Goal: Transaction & Acquisition: Purchase product/service

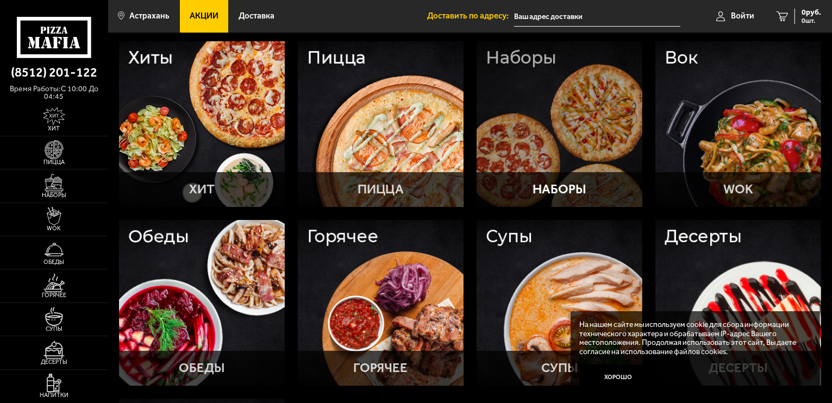
scroll to position [50, 0]
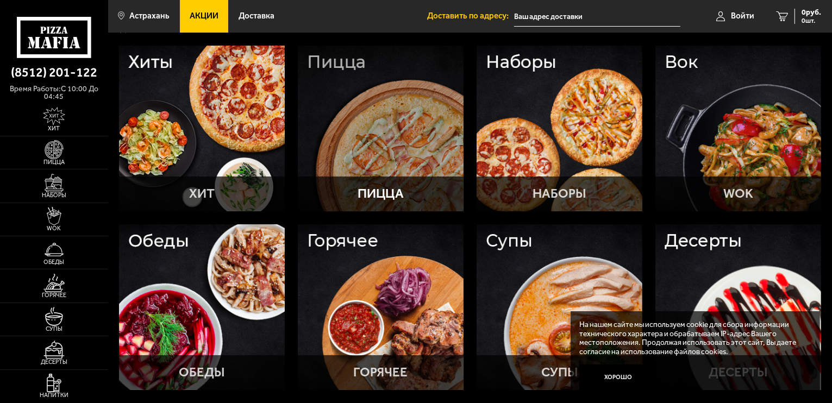
click at [376, 134] on div at bounding box center [381, 129] width 166 height 166
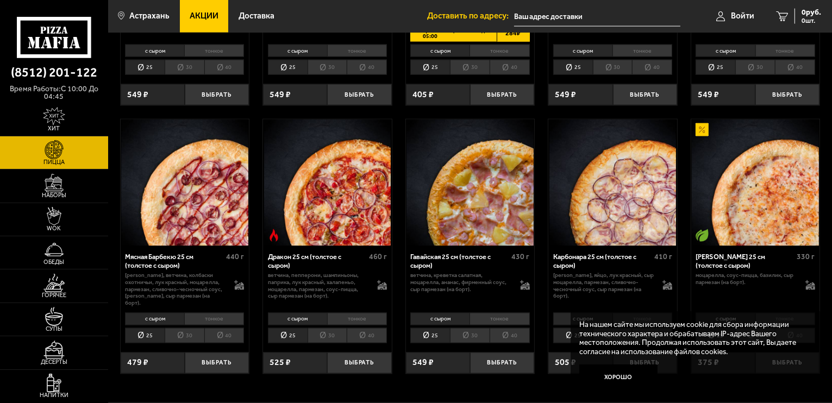
scroll to position [1780, 0]
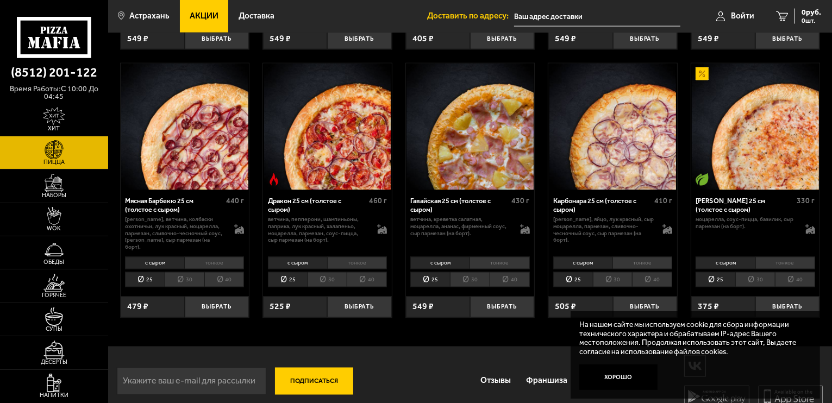
click at [761, 272] on li "30" at bounding box center [755, 279] width 40 height 15
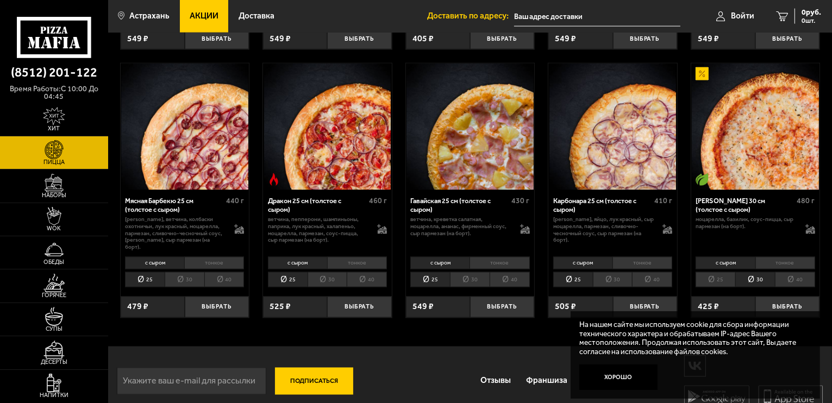
click at [723, 272] on li "25" at bounding box center [715, 279] width 40 height 15
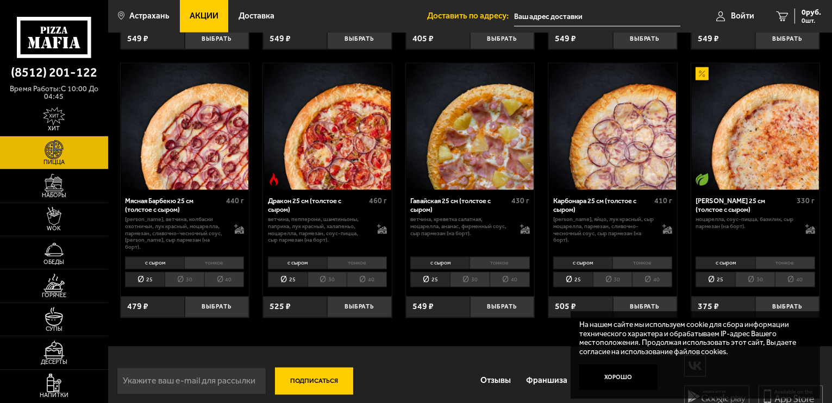
click at [756, 272] on li "30" at bounding box center [755, 279] width 40 height 15
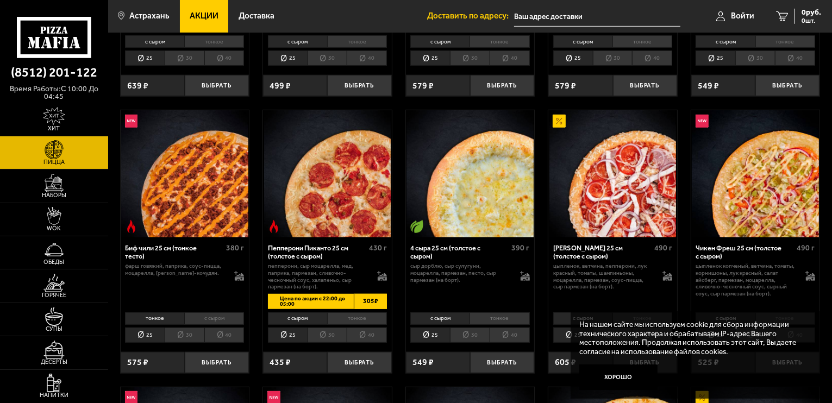
scroll to position [679, 0]
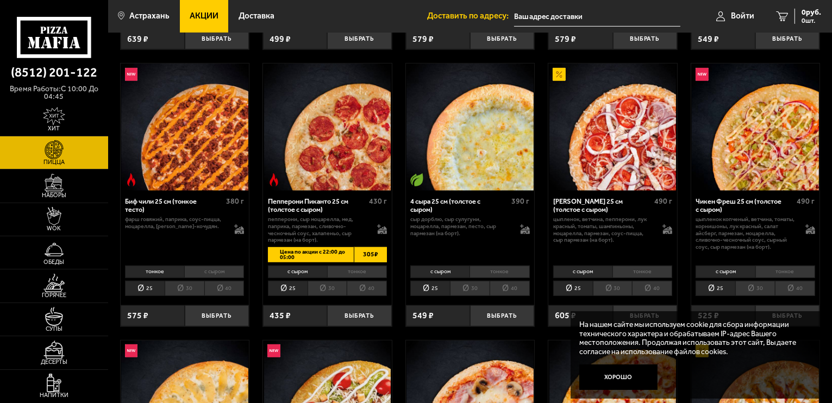
click at [330, 291] on li "30" at bounding box center [327, 288] width 40 height 15
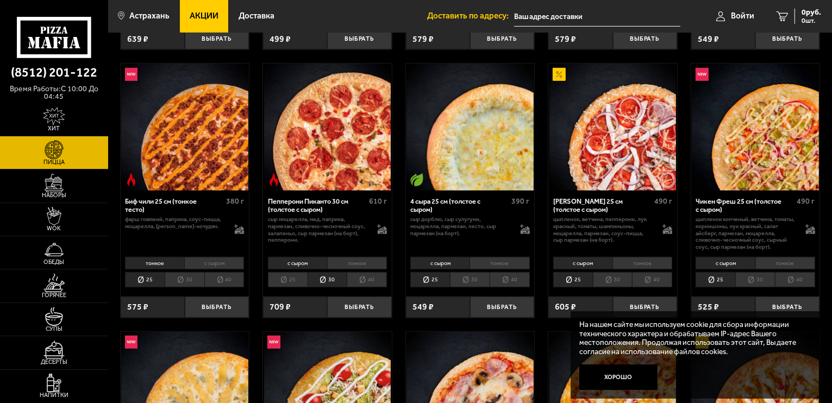
click at [361, 286] on li "40" at bounding box center [367, 279] width 40 height 15
click at [335, 284] on li "30" at bounding box center [327, 279] width 40 height 15
click at [356, 284] on li "40" at bounding box center [367, 279] width 40 height 15
click at [338, 283] on li "30" at bounding box center [327, 279] width 40 height 15
click at [354, 282] on li "40" at bounding box center [367, 279] width 40 height 15
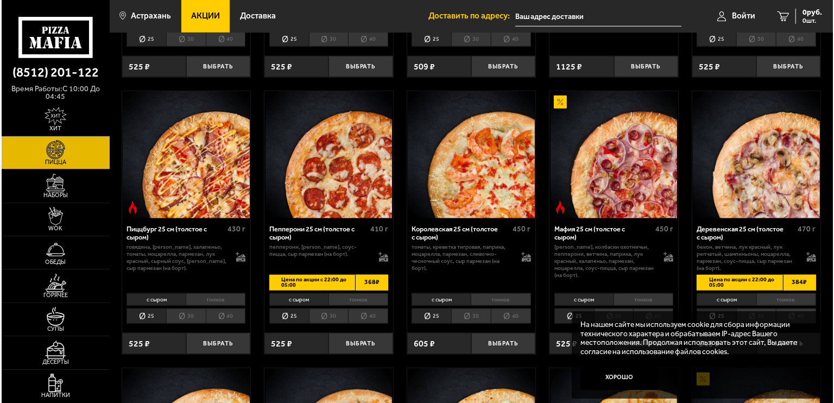
scroll to position [1217, 0]
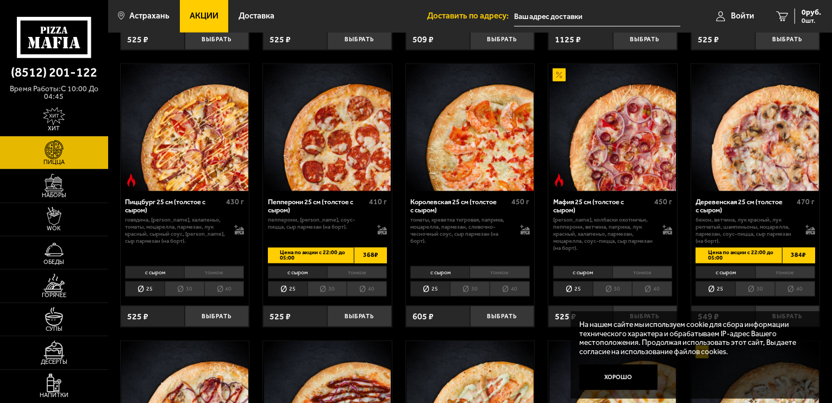
click at [341, 288] on li "30" at bounding box center [327, 288] width 40 height 15
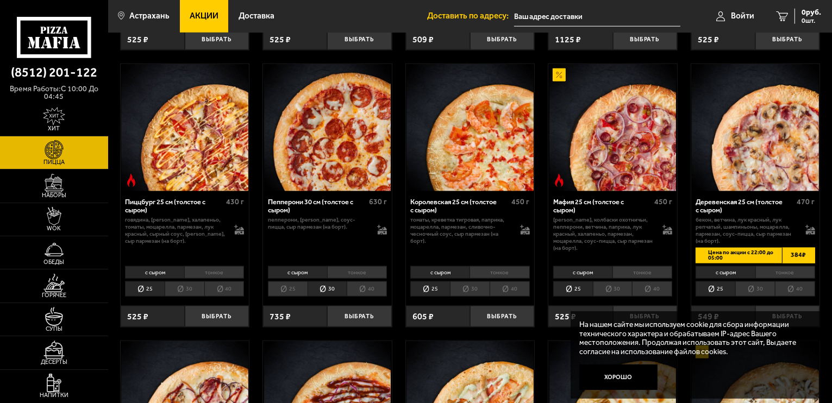
click at [365, 289] on li "40" at bounding box center [367, 288] width 40 height 15
click at [348, 120] on img at bounding box center [327, 127] width 127 height 127
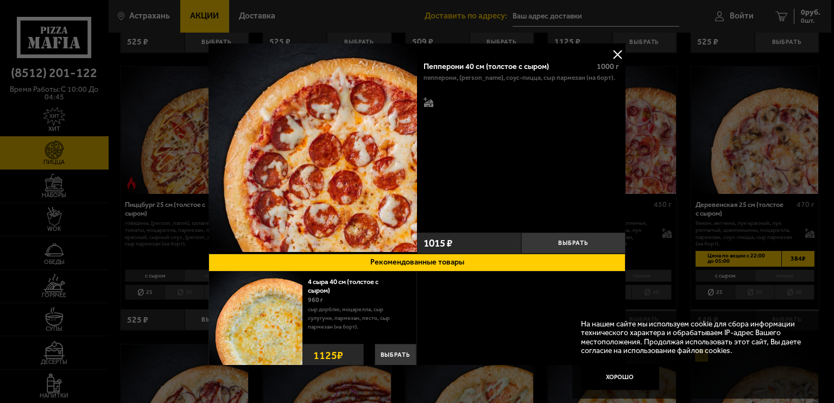
drag, startPoint x: 621, startPoint y: 96, endPoint x: 619, endPoint y: 109, distance: 12.7
click at [619, 109] on div "Пепперони 40 см (толстое с сыром) 1000 г пепперони, моцарелла, соус-пицца, сыр …" at bounding box center [521, 141] width 209 height 174
click at [651, 96] on div at bounding box center [417, 201] width 834 height 403
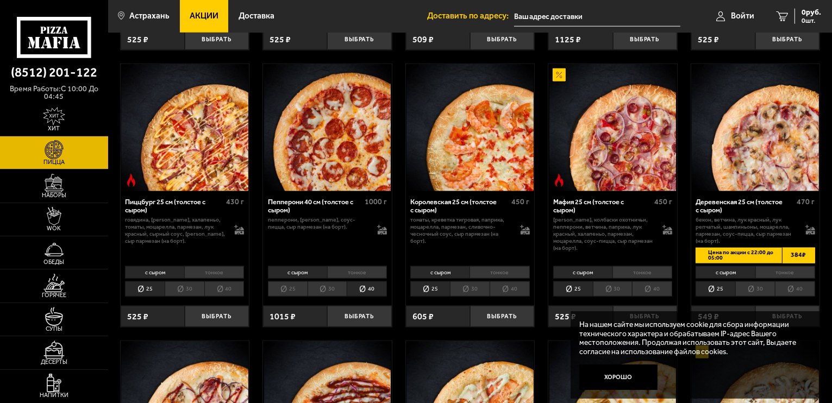
click at [324, 291] on li "30" at bounding box center [327, 288] width 40 height 15
click at [289, 291] on li "25" at bounding box center [288, 288] width 40 height 15
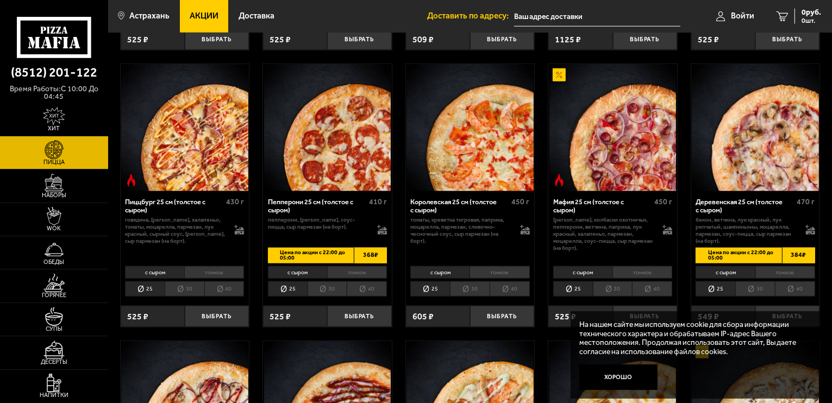
click at [341, 287] on li "30" at bounding box center [327, 288] width 40 height 15
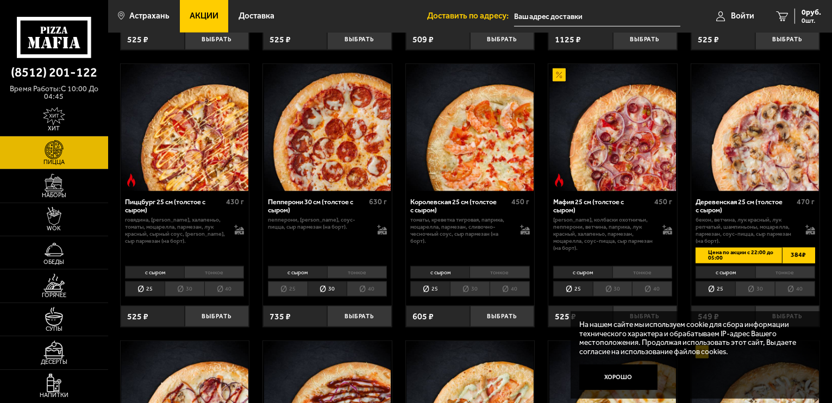
click at [356, 289] on li "40" at bounding box center [367, 288] width 40 height 15
click at [307, 289] on li "30" at bounding box center [327, 288] width 40 height 15
click at [291, 288] on li "25" at bounding box center [288, 288] width 40 height 15
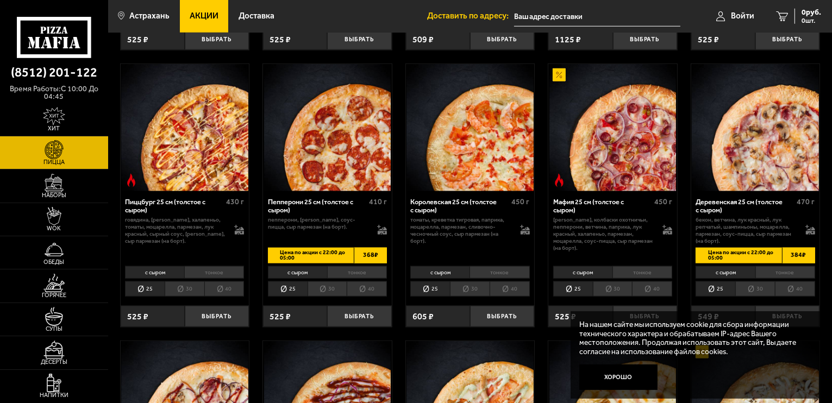
click at [313, 293] on li "30" at bounding box center [327, 288] width 40 height 15
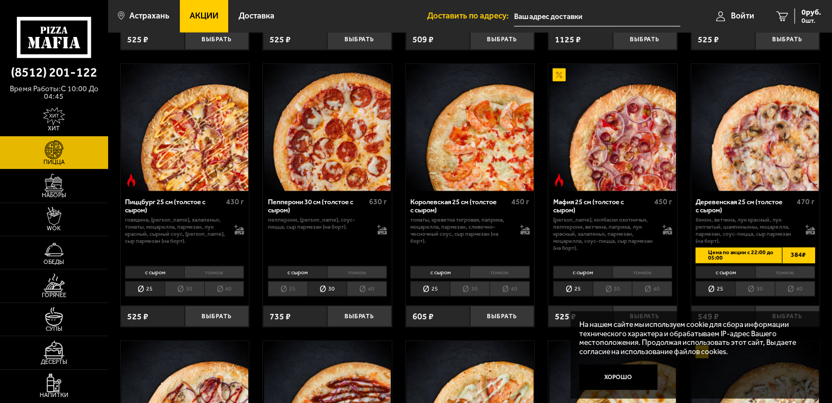
click at [295, 294] on li "25" at bounding box center [288, 288] width 40 height 15
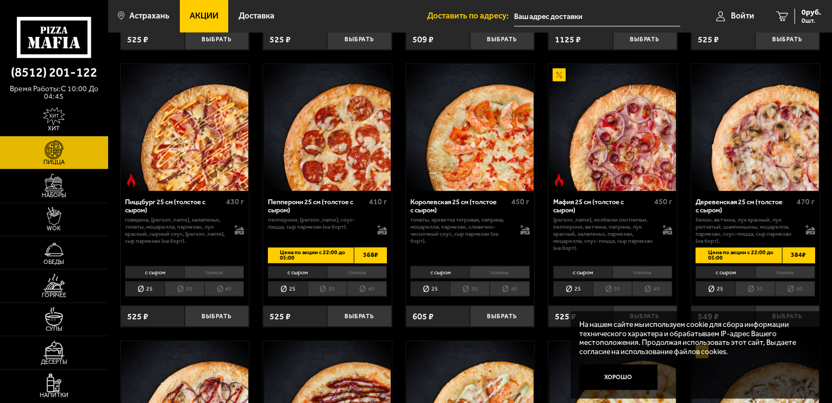
click at [315, 294] on li "30" at bounding box center [327, 288] width 40 height 15
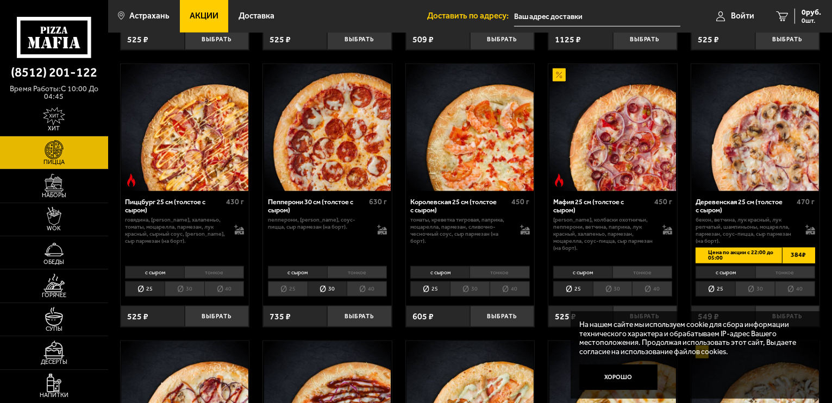
click at [290, 293] on li "25" at bounding box center [288, 288] width 40 height 15
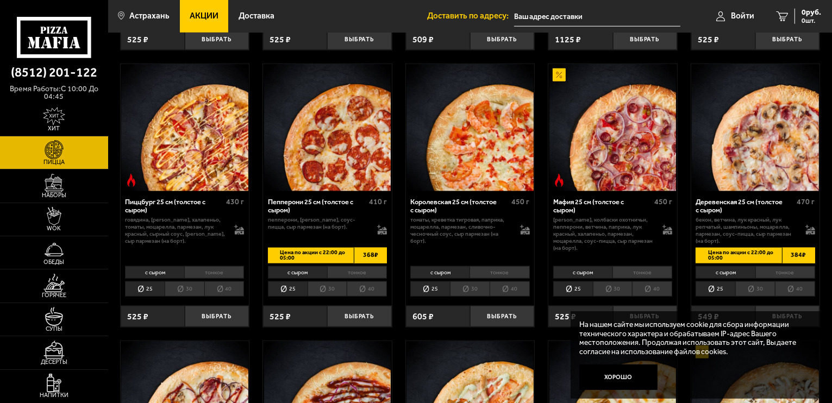
click at [326, 290] on li "30" at bounding box center [327, 288] width 40 height 15
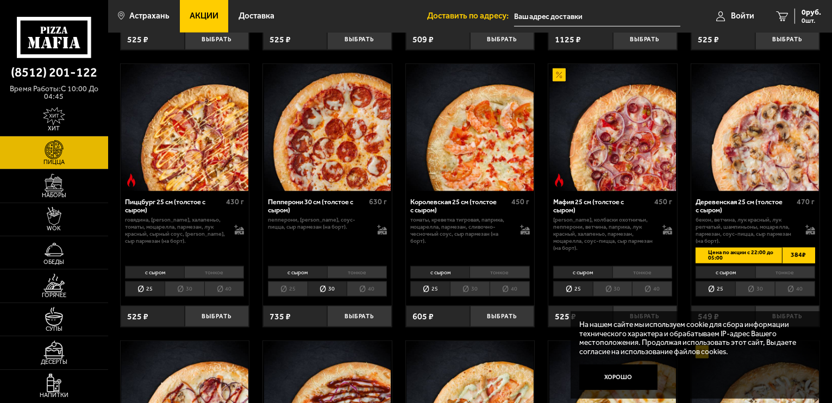
click at [356, 288] on li "40" at bounding box center [367, 288] width 40 height 15
click at [321, 289] on li "30" at bounding box center [327, 288] width 40 height 15
click at [293, 292] on li "25" at bounding box center [288, 288] width 40 height 15
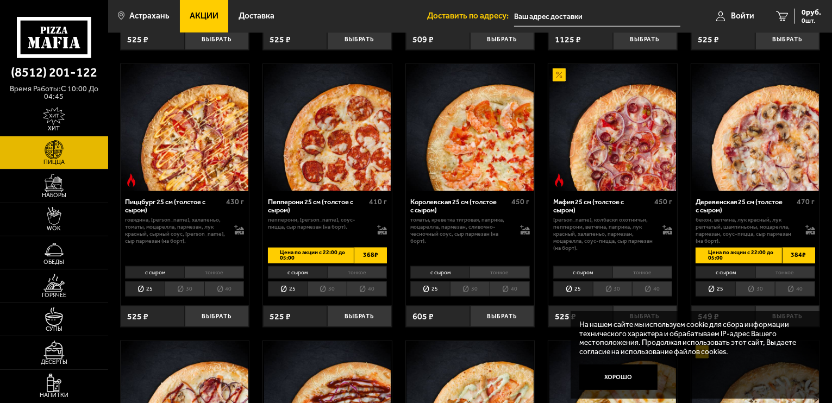
click at [318, 292] on li "30" at bounding box center [327, 288] width 40 height 15
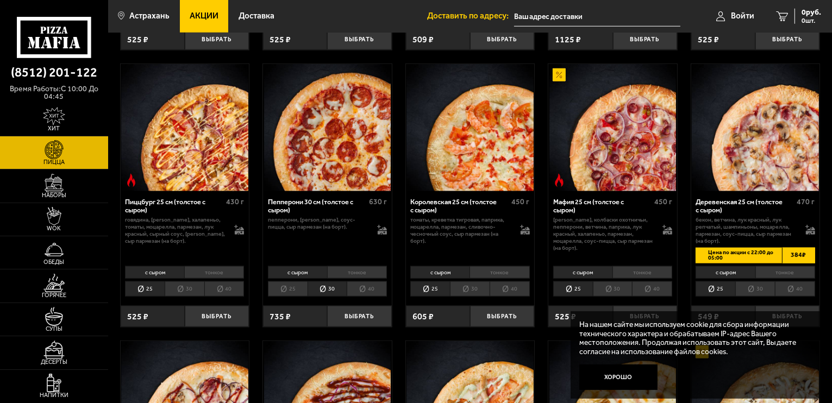
click at [301, 292] on li "25" at bounding box center [288, 288] width 40 height 15
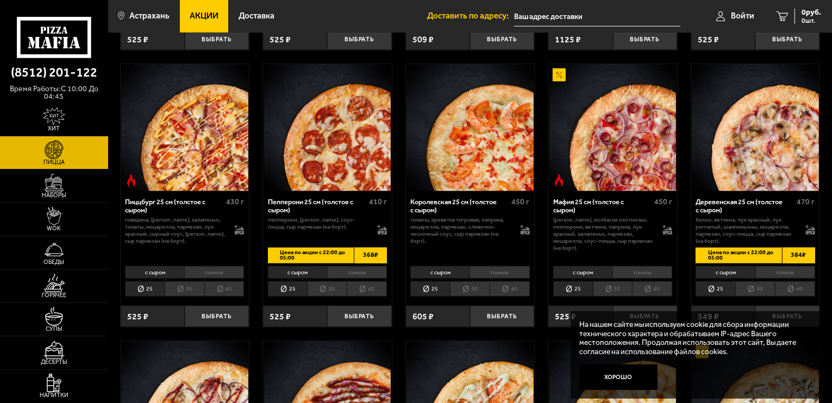
click at [321, 289] on li "30" at bounding box center [327, 288] width 40 height 15
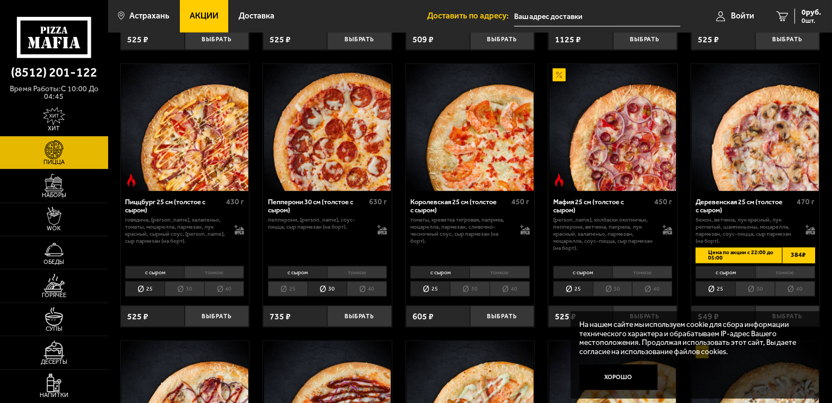
click at [353, 286] on li "40" at bounding box center [367, 288] width 40 height 15
click at [321, 286] on li "30" at bounding box center [327, 288] width 40 height 15
click at [290, 289] on li "25" at bounding box center [288, 288] width 40 height 15
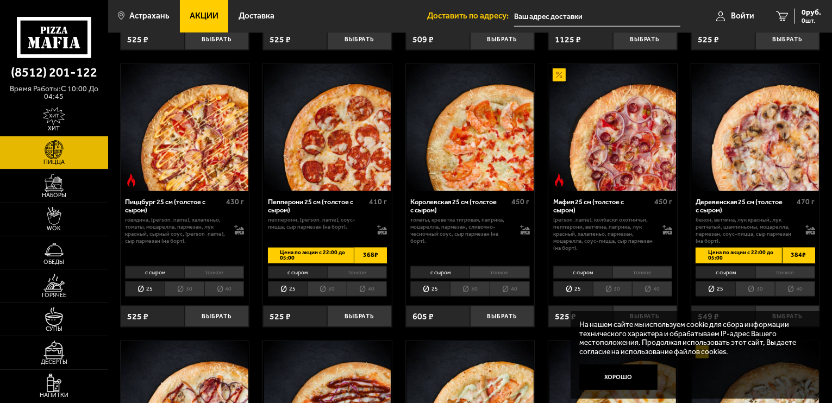
click at [319, 287] on li "30" at bounding box center [327, 288] width 40 height 15
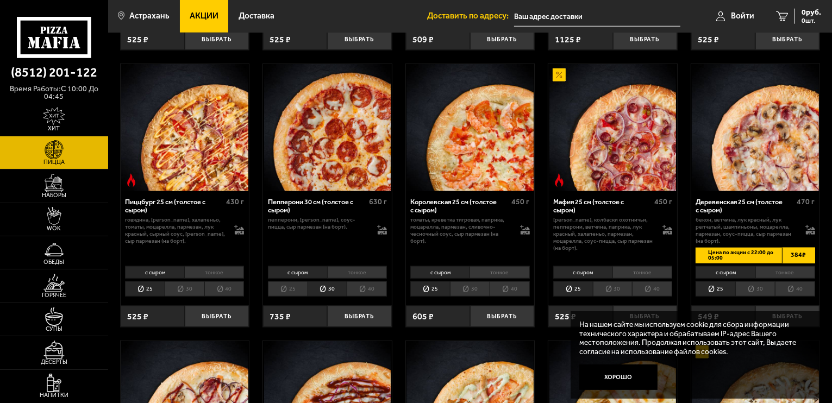
click at [299, 289] on li "25" at bounding box center [288, 288] width 40 height 15
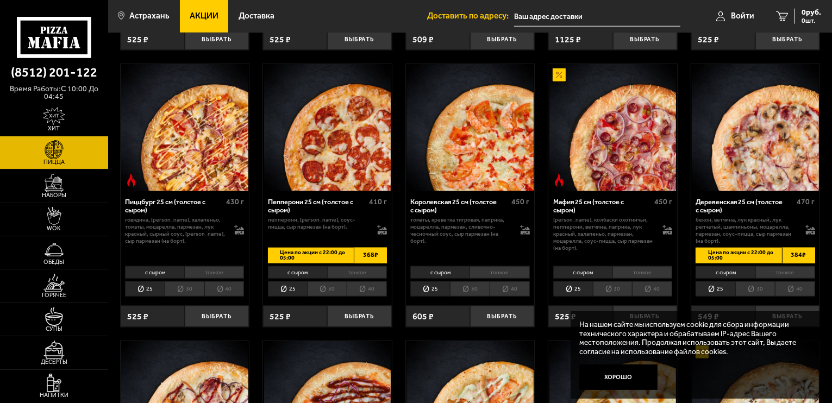
click at [319, 288] on li "30" at bounding box center [327, 288] width 40 height 15
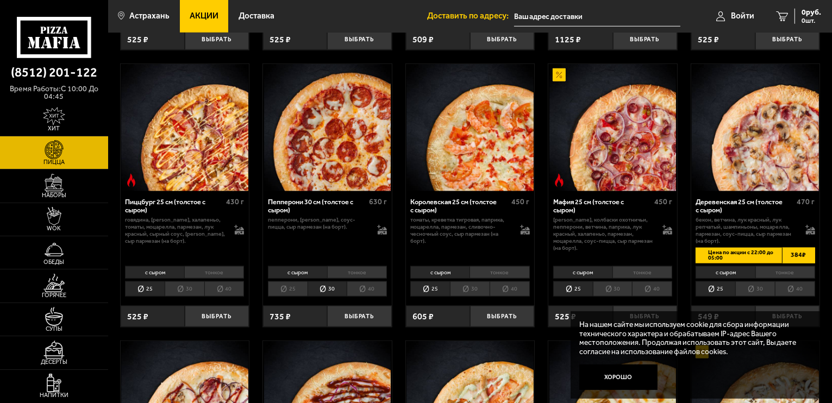
click at [361, 288] on li "40" at bounding box center [367, 288] width 40 height 15
click at [325, 290] on li "30" at bounding box center [327, 288] width 40 height 15
click at [354, 289] on li "40" at bounding box center [367, 288] width 40 height 15
click at [319, 290] on li "30" at bounding box center [327, 288] width 40 height 15
click at [353, 288] on li "40" at bounding box center [367, 288] width 40 height 15
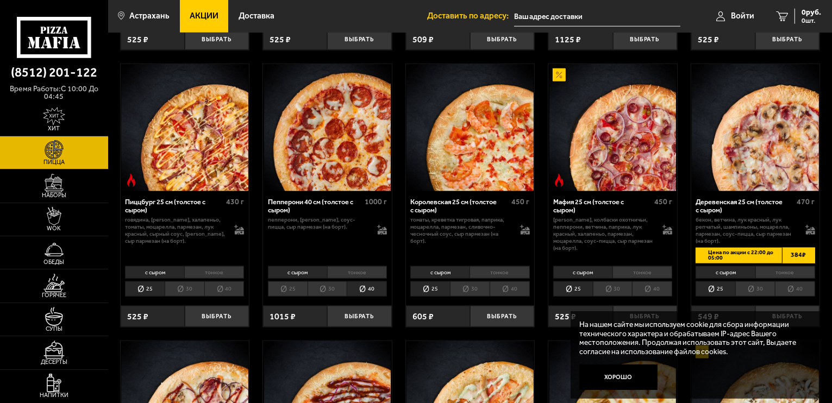
click at [316, 288] on li "30" at bounding box center [327, 288] width 40 height 15
click at [353, 286] on li "40" at bounding box center [367, 288] width 40 height 15
click at [321, 287] on li "30" at bounding box center [327, 288] width 40 height 15
click at [356, 285] on li "40" at bounding box center [367, 288] width 40 height 15
click at [330, 286] on li "30" at bounding box center [327, 288] width 40 height 15
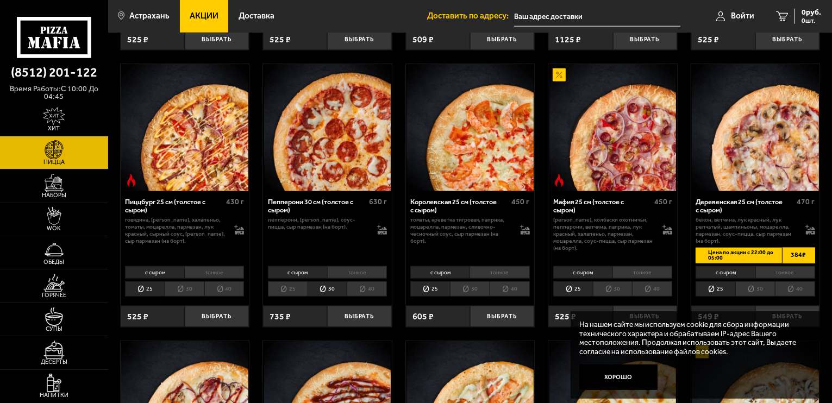
click at [357, 284] on li "40" at bounding box center [367, 288] width 40 height 15
click at [330, 287] on li "30" at bounding box center [327, 288] width 40 height 15
click at [292, 286] on li "25" at bounding box center [288, 288] width 40 height 15
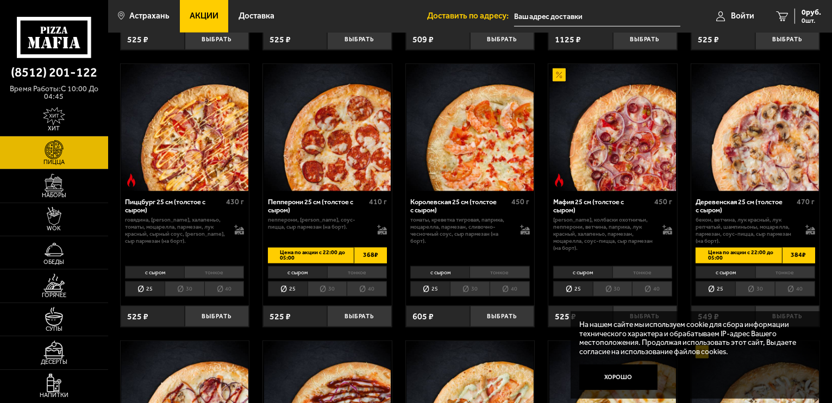
click at [340, 291] on li "30" at bounding box center [327, 288] width 40 height 15
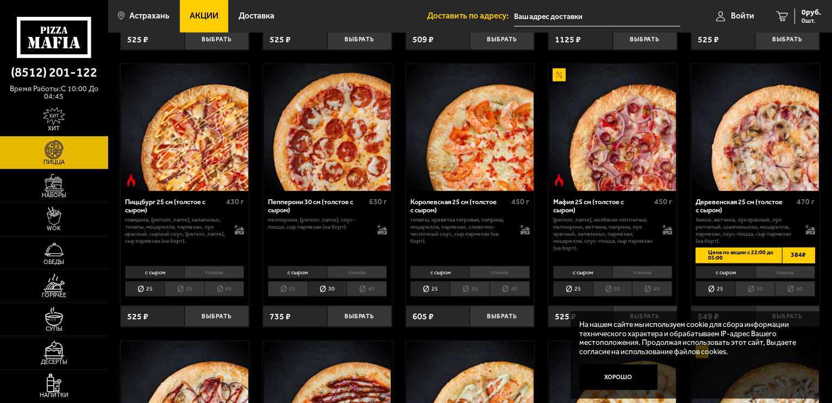
click at [367, 293] on li "40" at bounding box center [367, 288] width 40 height 15
click at [369, 319] on button "Выбрать" at bounding box center [359, 316] width 64 height 21
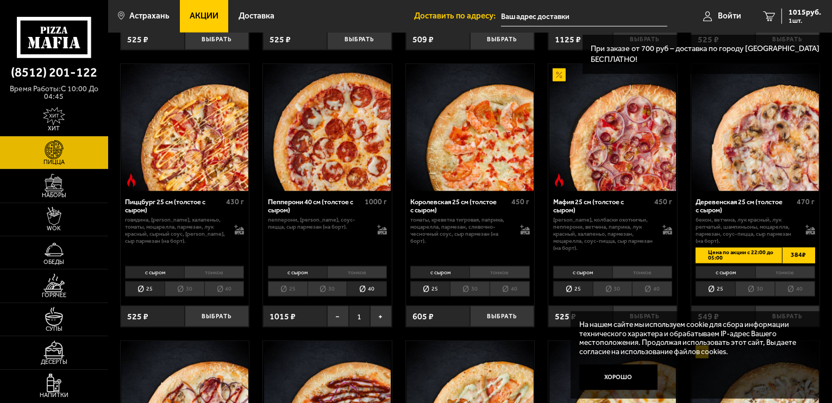
click at [528, 17] on input "text" at bounding box center [584, 17] width 166 height 20
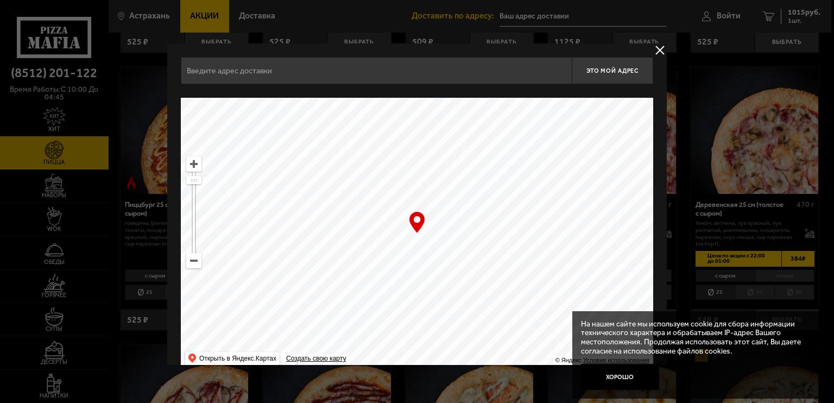
click at [444, 71] on input "text" at bounding box center [376, 70] width 391 height 27
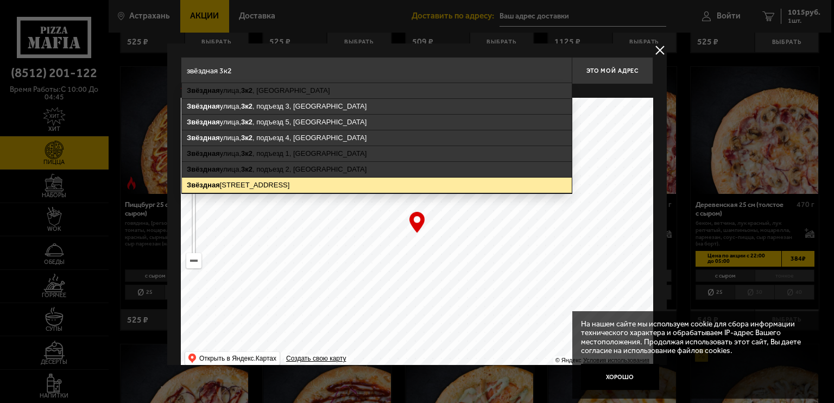
click at [336, 186] on ymaps "[STREET_ADDRESS]" at bounding box center [377, 185] width 390 height 15
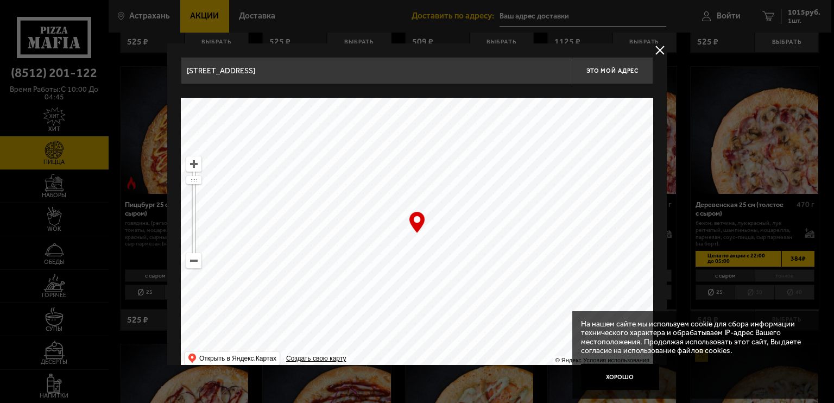
click at [283, 73] on input "[STREET_ADDRESS]" at bounding box center [376, 70] width 391 height 27
click at [286, 76] on input "[STREET_ADDRESS]" at bounding box center [376, 70] width 391 height 27
click at [293, 74] on input "[STREET_ADDRESS]" at bounding box center [376, 70] width 391 height 27
click at [295, 74] on input "[STREET_ADDRESS]" at bounding box center [376, 70] width 391 height 27
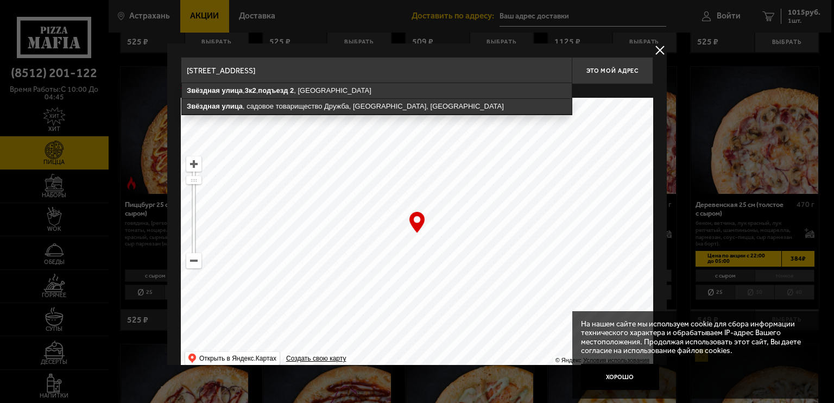
click at [291, 73] on input "[STREET_ADDRESS]" at bounding box center [376, 70] width 391 height 27
click at [289, 73] on input "[STREET_ADDRESS]" at bounding box center [376, 70] width 391 height 27
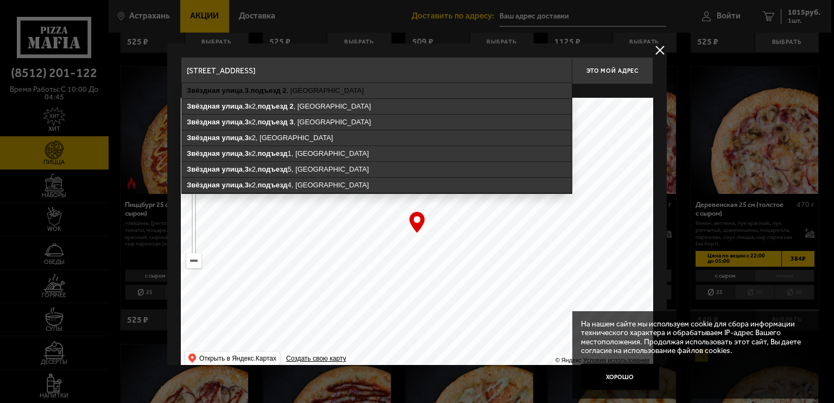
click at [350, 75] on input "[STREET_ADDRESS]" at bounding box center [376, 70] width 391 height 27
click at [286, 72] on input "[STREET_ADDRESS]" at bounding box center [376, 70] width 391 height 27
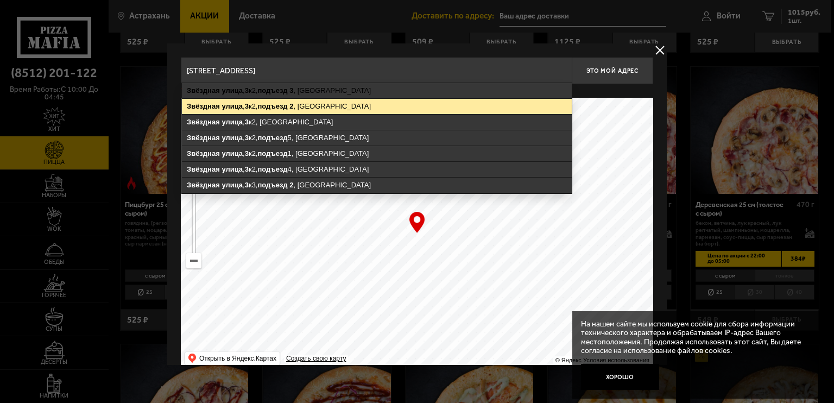
click at [343, 102] on ymaps "[STREET_ADDRESS]" at bounding box center [377, 106] width 390 height 15
type input "[STREET_ADDRESS]"
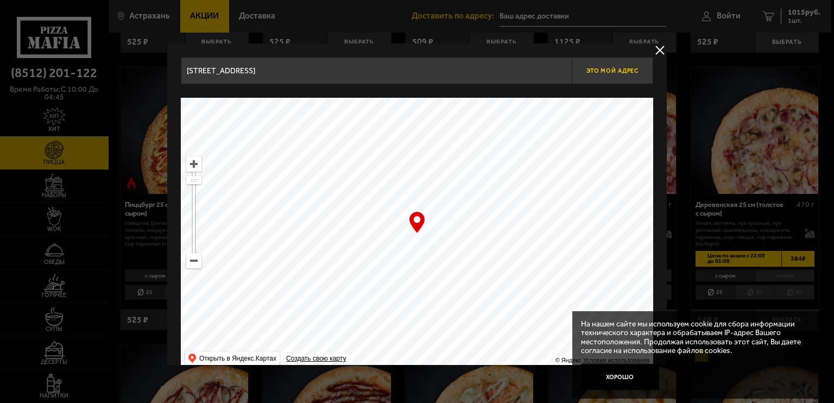
click at [624, 78] on button "Это мой адрес" at bounding box center [612, 70] width 81 height 27
type input "[STREET_ADDRESS]"
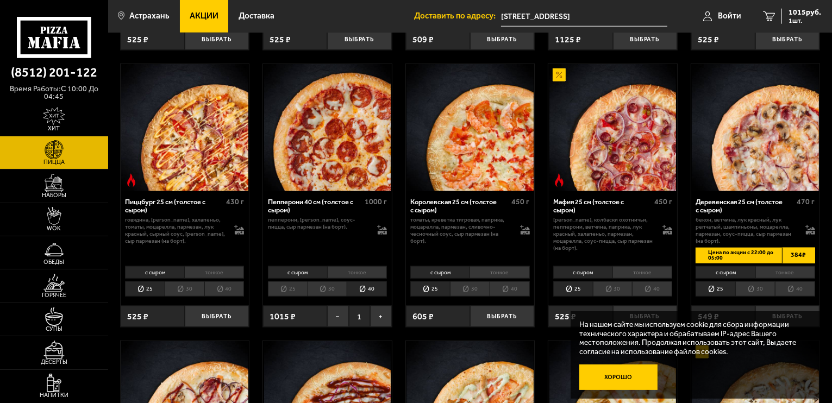
click at [654, 374] on button "Хорошо" at bounding box center [618, 378] width 78 height 26
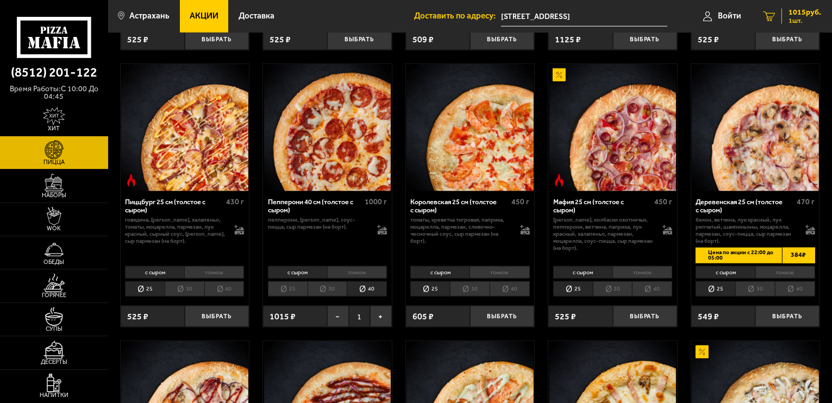
click at [780, 17] on link "1 1015 руб. 1 шт." at bounding box center [792, 16] width 80 height 33
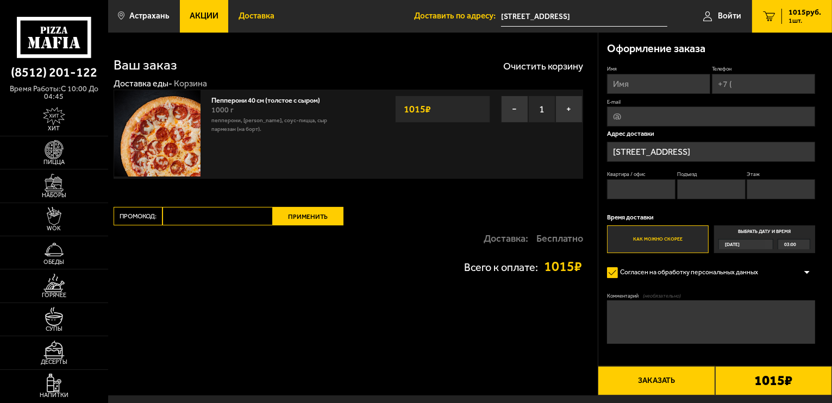
click at [275, 19] on link "Доставка" at bounding box center [256, 16] width 56 height 33
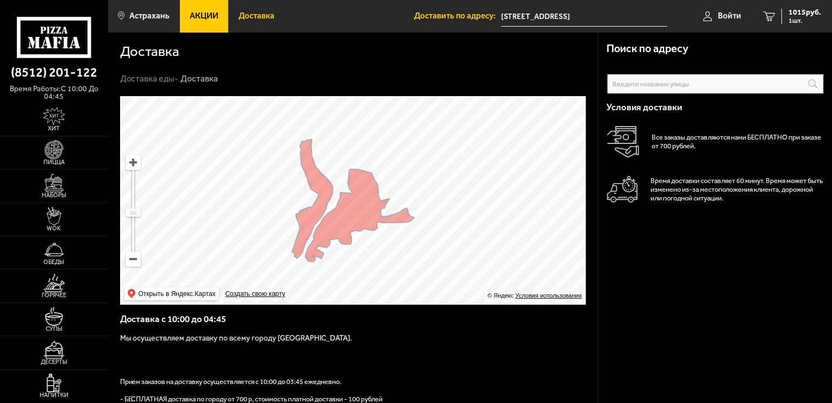
click at [213, 23] on link "Акции" at bounding box center [204, 16] width 49 height 33
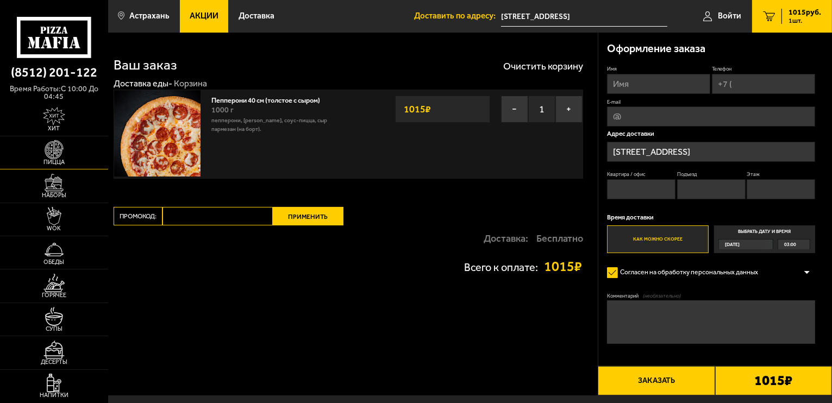
click at [52, 154] on img at bounding box center [53, 149] width 33 height 18
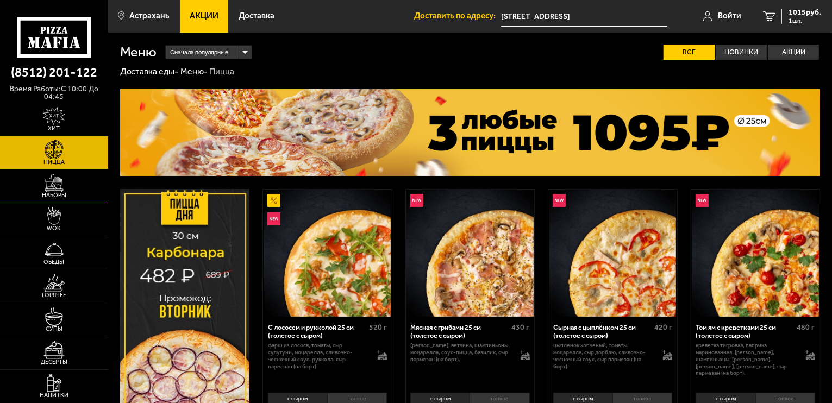
click at [69, 195] on span "Наборы" at bounding box center [54, 195] width 108 height 6
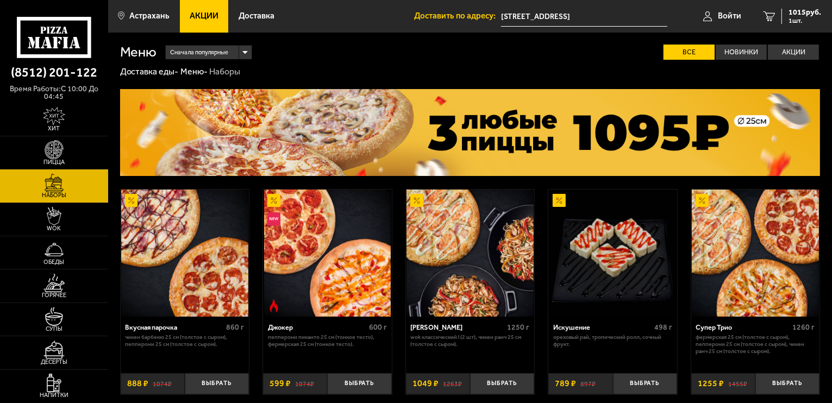
click at [160, 330] on div "Вкусная парочка" at bounding box center [174, 327] width 98 height 8
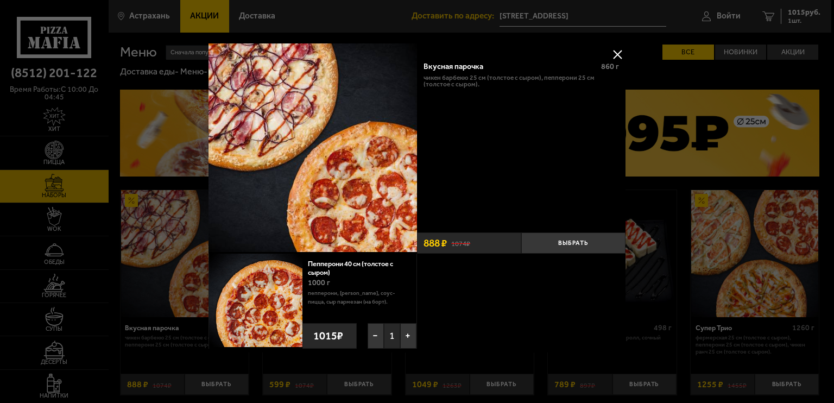
click at [445, 78] on p "Чикен Барбекю 25 см (толстое с сыром), Пепперони 25 см (толстое с сыром)." at bounding box center [522, 81] width 196 height 14
click at [310, 93] on img at bounding box center [313, 147] width 209 height 209
click at [620, 56] on button at bounding box center [618, 54] width 16 height 16
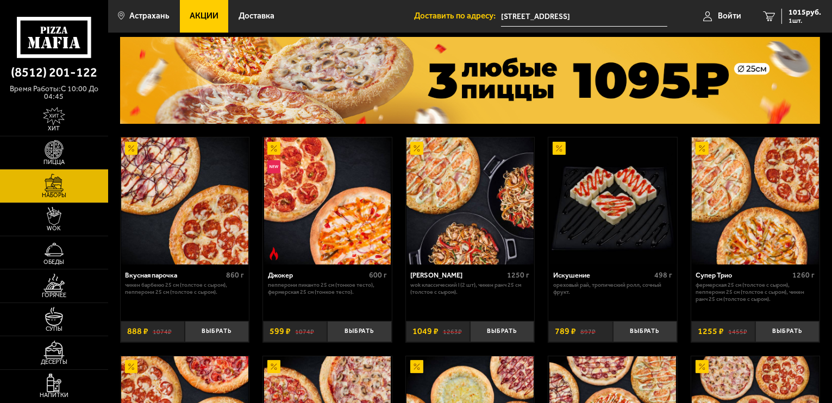
scroll to position [50, 0]
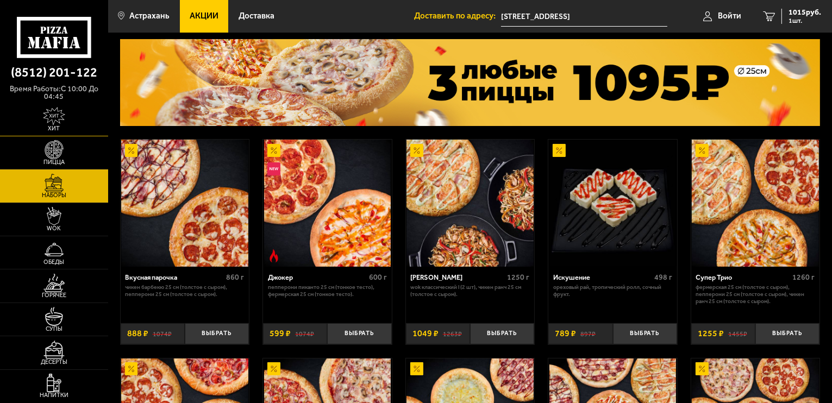
click at [42, 130] on span "Хит" at bounding box center [54, 128] width 108 height 6
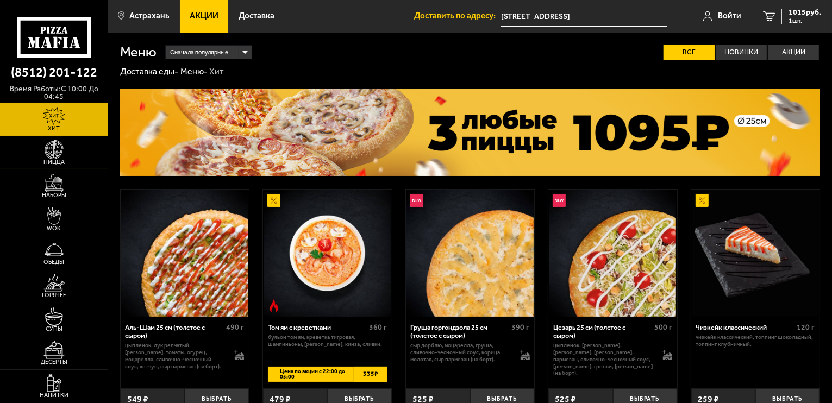
click at [72, 149] on link "Пицца" at bounding box center [54, 152] width 108 height 33
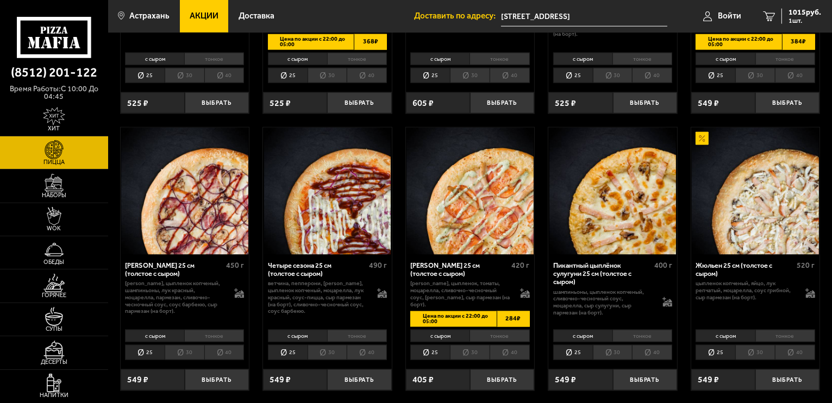
scroll to position [1442, 0]
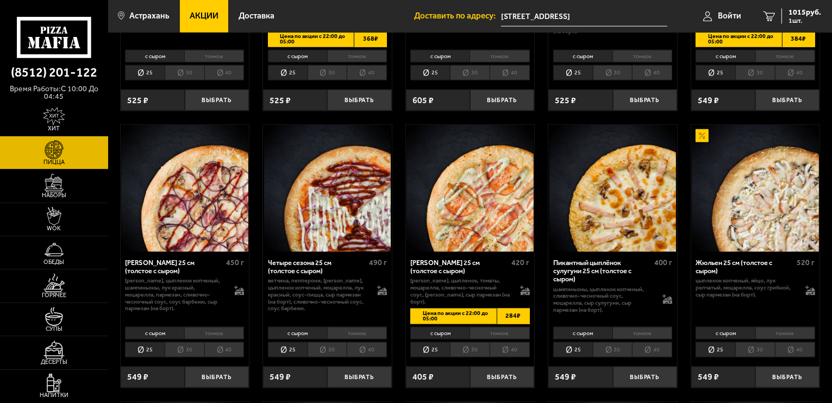
click at [178, 237] on img at bounding box center [184, 188] width 127 height 127
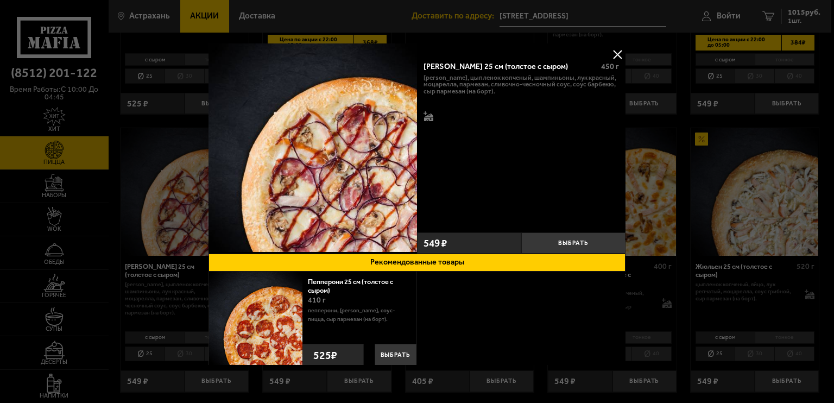
click at [634, 58] on div at bounding box center [417, 201] width 834 height 403
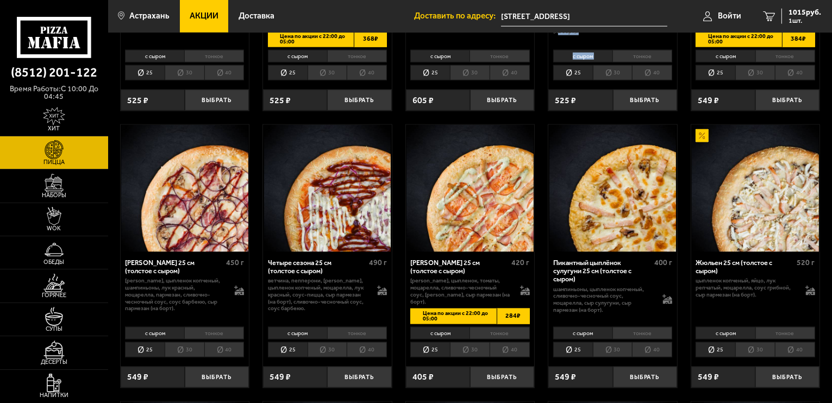
drag, startPoint x: 619, startPoint y: 58, endPoint x: 603, endPoint y: 44, distance: 20.8
click at [603, 44] on div "Мафия 25 см (толстое с сыром) 450 г бекон, колбаски охотничьи, пепперони, ветчи…" at bounding box center [612, 43] width 129 height 136
click at [74, 188] on link "Наборы" at bounding box center [54, 185] width 108 height 33
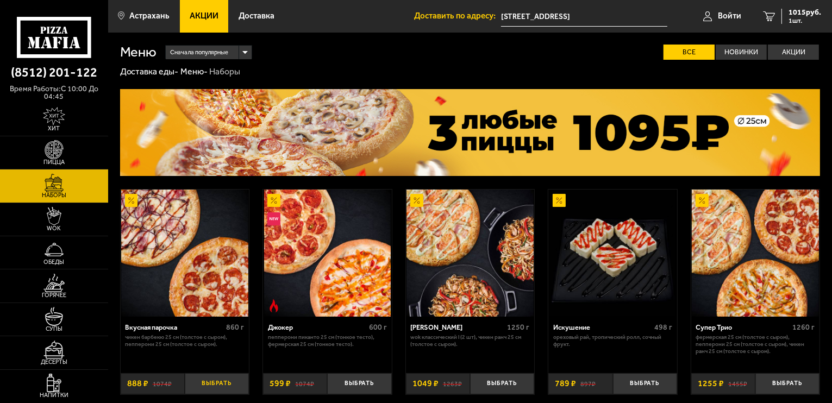
click at [213, 379] on button "Выбрать" at bounding box center [217, 383] width 64 height 21
click at [806, 21] on span "2 шт." at bounding box center [804, 20] width 33 height 7
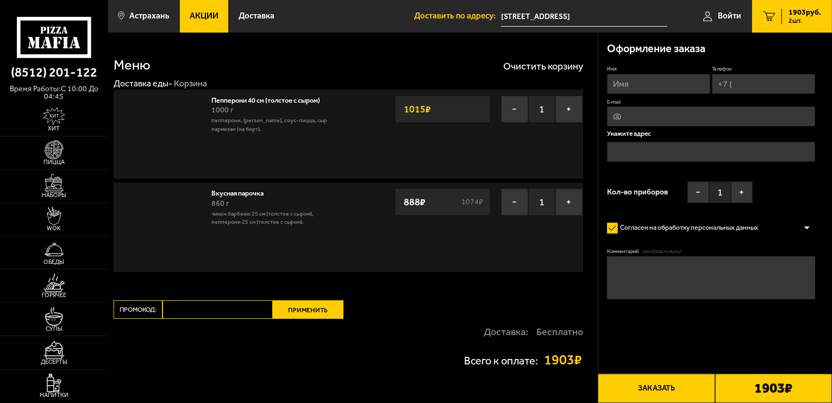
type input "[STREET_ADDRESS]"
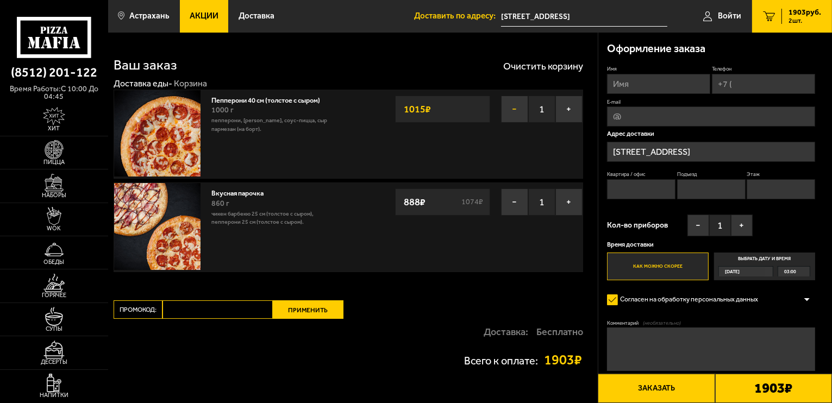
click at [513, 117] on button "−" at bounding box center [514, 109] width 27 height 27
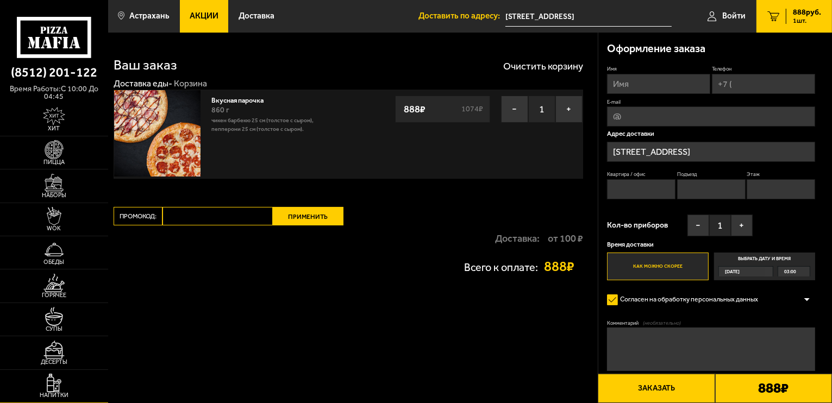
click at [68, 382] on img at bounding box center [53, 383] width 33 height 18
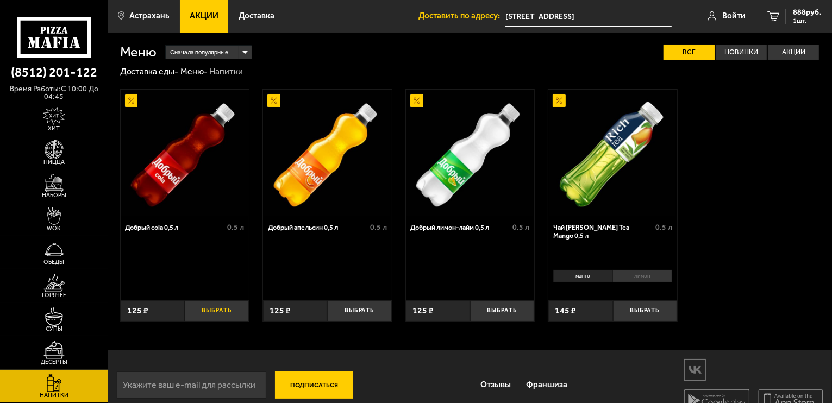
click at [227, 321] on button "Выбрать" at bounding box center [217, 310] width 64 height 21
click at [74, 341] on link "Десерты" at bounding box center [54, 352] width 108 height 33
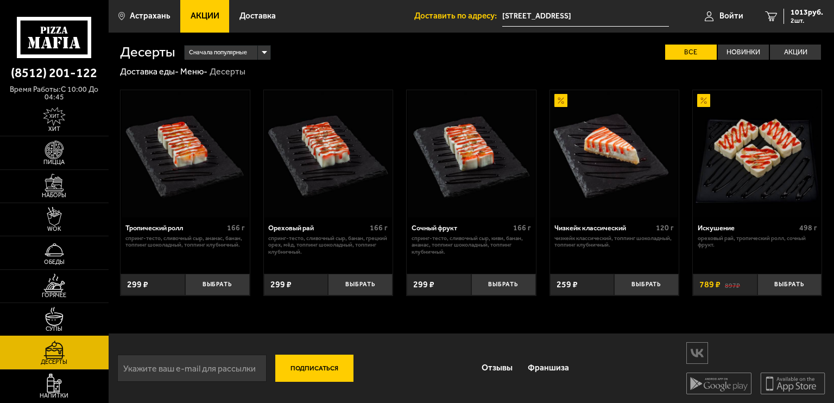
click at [75, 319] on link "Супы" at bounding box center [54, 319] width 109 height 33
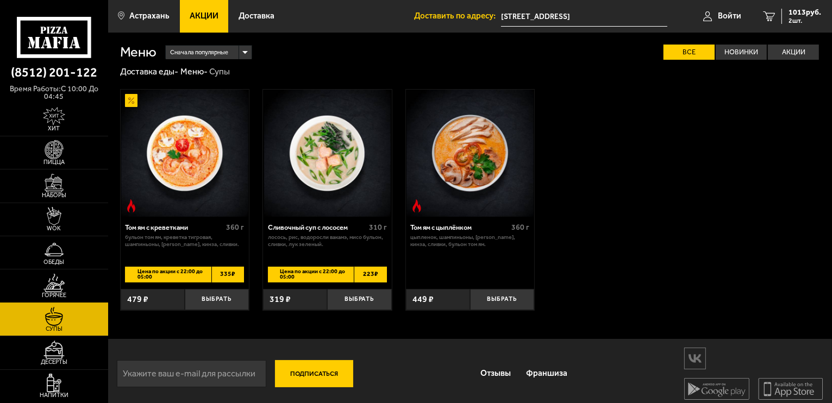
click at [73, 286] on link "Горячее" at bounding box center [54, 285] width 108 height 33
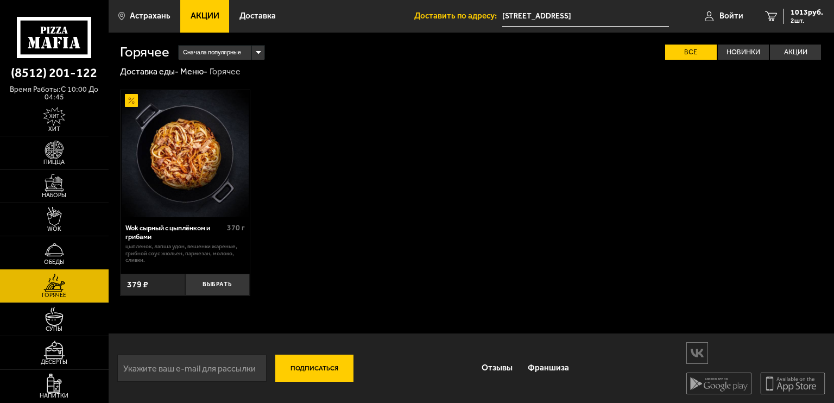
click at [79, 255] on link "Обеды" at bounding box center [54, 252] width 109 height 33
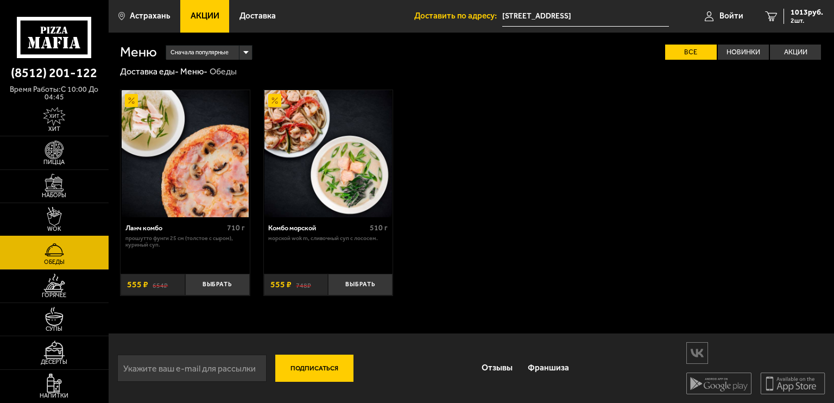
click at [78, 221] on link "WOK" at bounding box center [54, 219] width 109 height 33
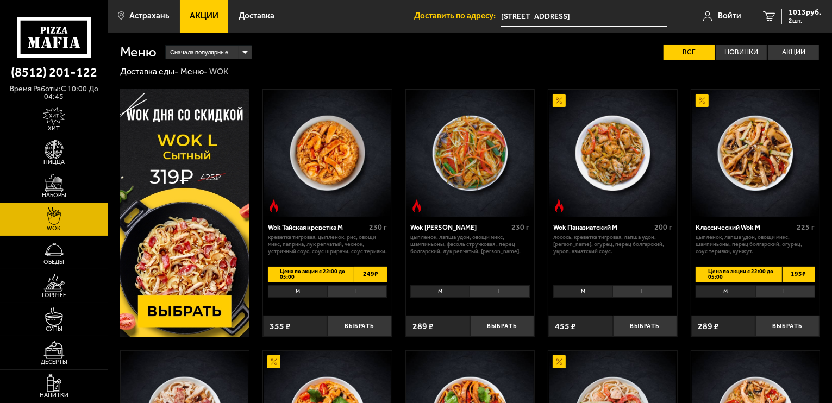
click at [71, 234] on link "WOK" at bounding box center [54, 219] width 108 height 33
click at [78, 252] on link "Обеды" at bounding box center [54, 252] width 108 height 33
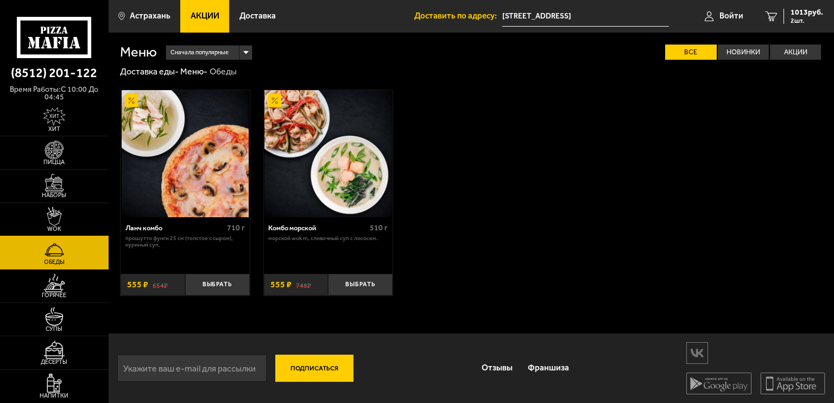
click at [83, 210] on link "WOK" at bounding box center [54, 219] width 109 height 33
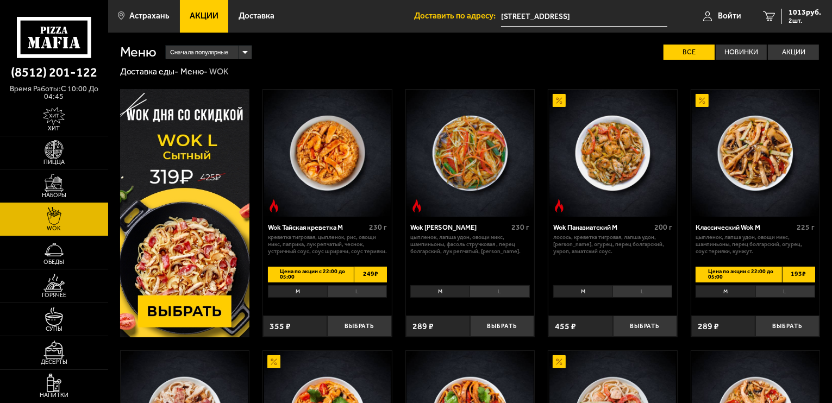
click at [83, 177] on link "Наборы" at bounding box center [54, 185] width 108 height 33
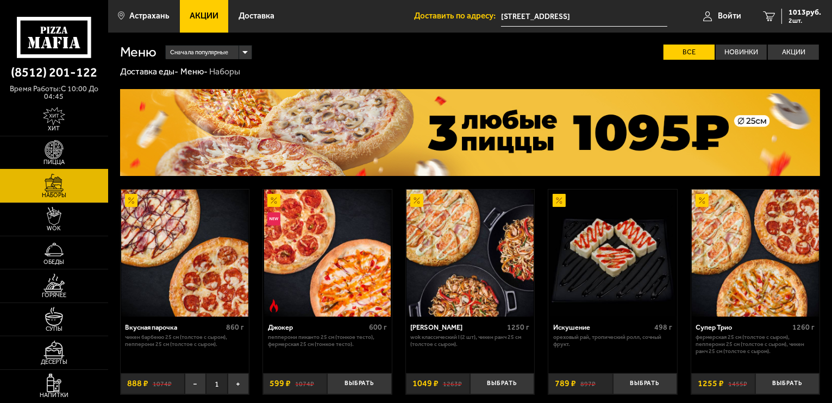
click at [79, 150] on link "Пицца" at bounding box center [54, 152] width 108 height 33
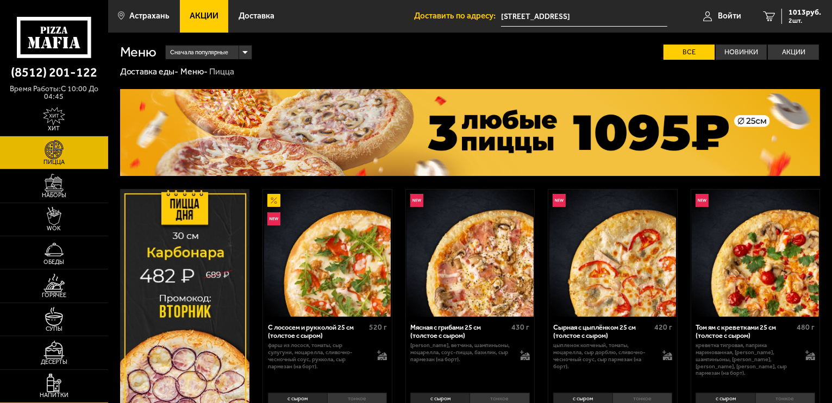
click at [89, 384] on link "Напитки" at bounding box center [54, 386] width 108 height 33
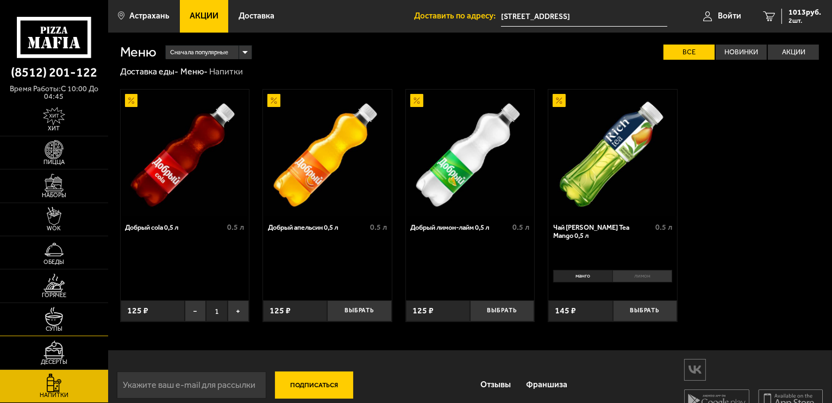
click at [78, 336] on link "Супы" at bounding box center [54, 319] width 108 height 33
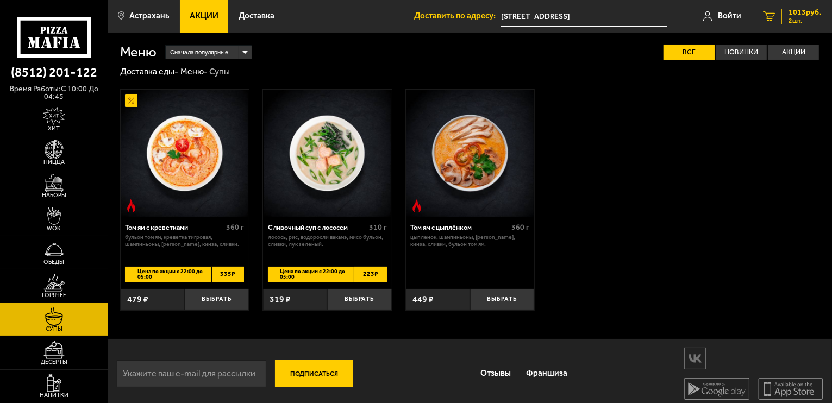
click at [813, 15] on span "1013 руб." at bounding box center [804, 13] width 33 height 8
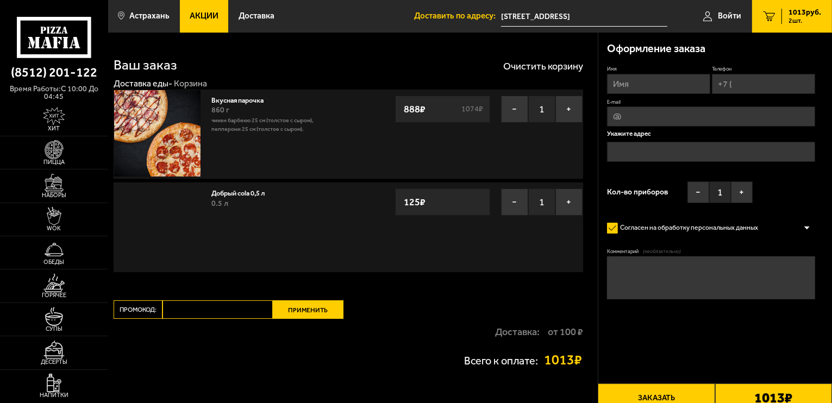
type input "[STREET_ADDRESS]"
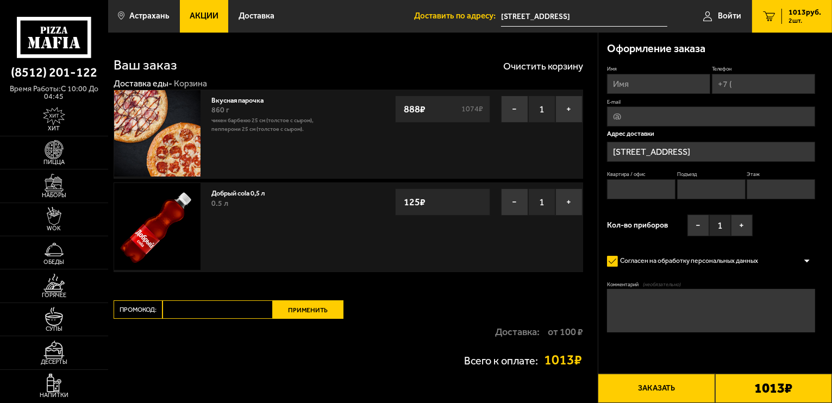
click at [662, 87] on input "Имя" at bounding box center [658, 84] width 103 height 20
type input "и"
type input "[PERSON_NAME]"
click at [658, 110] on input "E-mail" at bounding box center [711, 116] width 208 height 20
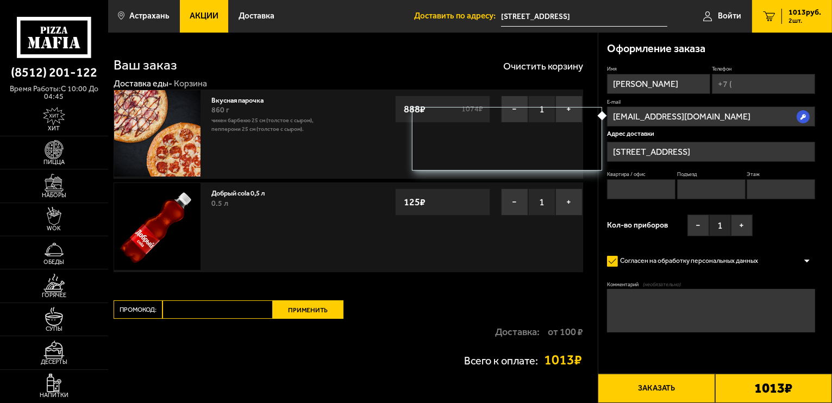
type input "[EMAIL_ADDRESS][DOMAIN_NAME]"
click at [747, 85] on input "Телефон" at bounding box center [763, 84] width 103 height 20
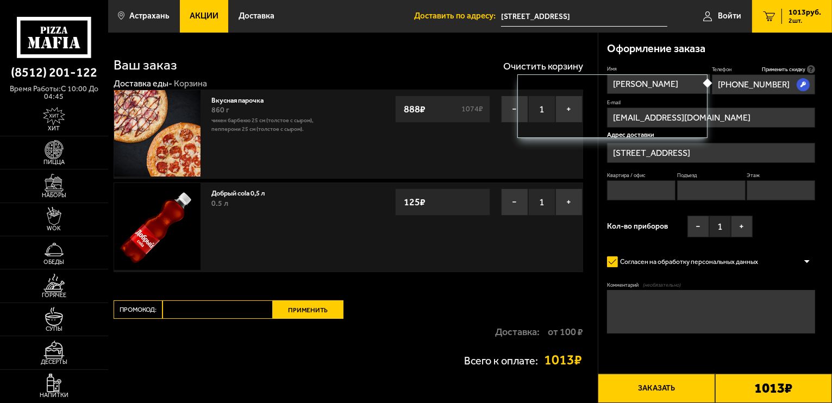
type input "[PHONE_NUMBER]"
click at [745, 117] on input "[EMAIL_ADDRESS][DOMAIN_NAME]" at bounding box center [711, 118] width 208 height 20
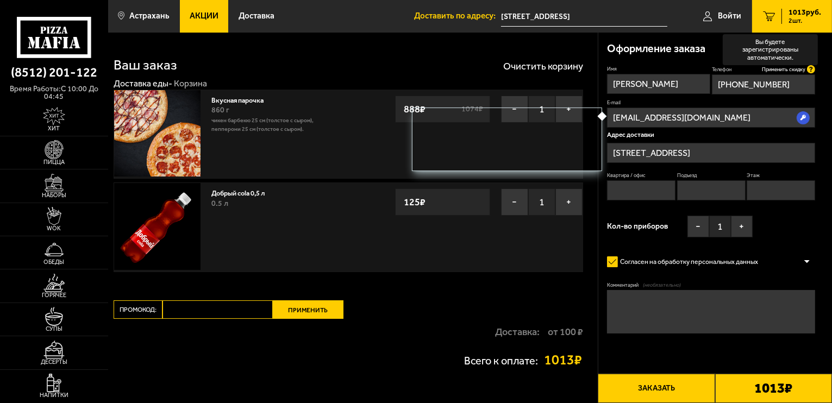
click at [811, 68] on icon at bounding box center [811, 69] width 8 height 8
click at [811, 74] on input "[PHONE_NUMBER]" at bounding box center [763, 84] width 103 height 20
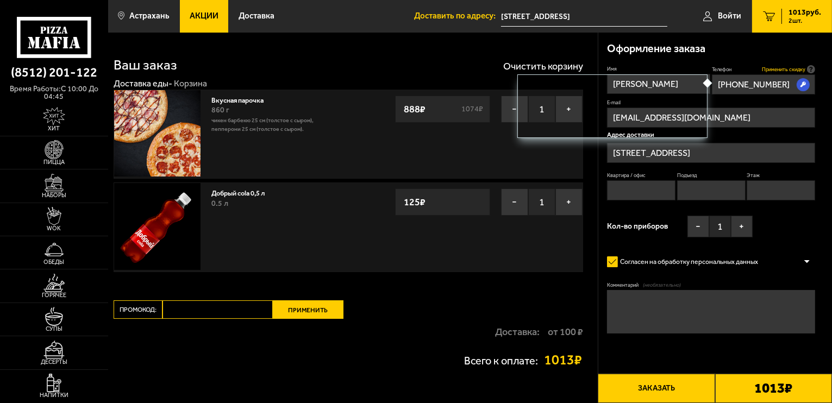
click at [797, 70] on span "Применить скидку" at bounding box center [783, 69] width 43 height 7
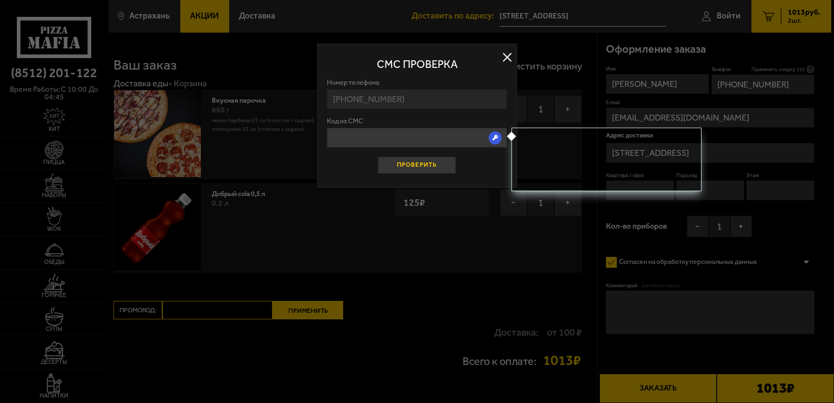
click at [430, 166] on button "Проверить" at bounding box center [417, 164] width 78 height 17
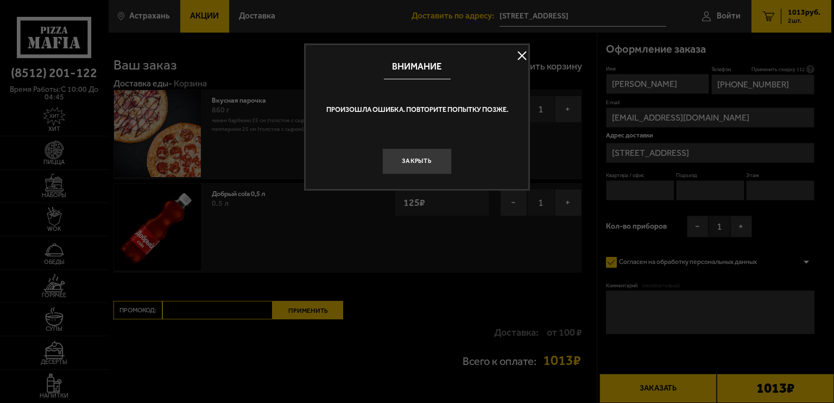
click at [430, 166] on button "Закрыть" at bounding box center [417, 161] width 70 height 26
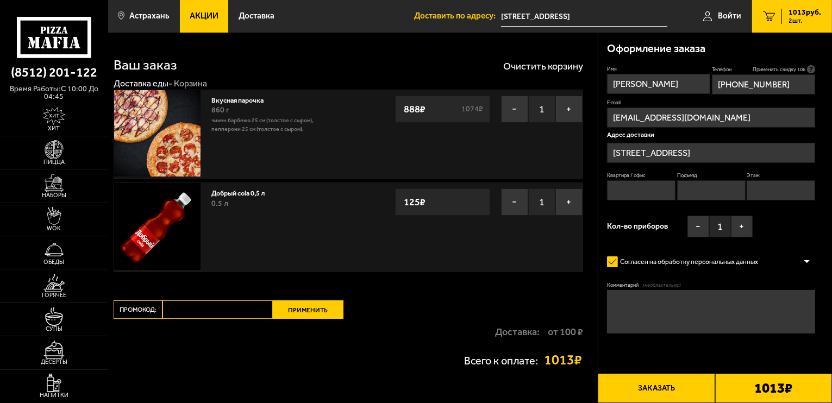
click at [648, 193] on input "Квартира / офис" at bounding box center [641, 190] width 68 height 20
click at [665, 212] on div "Имя [PERSON_NAME] Телефон Применить скидку 104 Вы будете зарегистрированы автом…" at bounding box center [711, 154] width 208 height 178
click at [660, 192] on input "Квартира / офис" at bounding box center [641, 190] width 68 height 20
type input "22"
click at [720, 197] on input "Подъезд" at bounding box center [711, 190] width 68 height 20
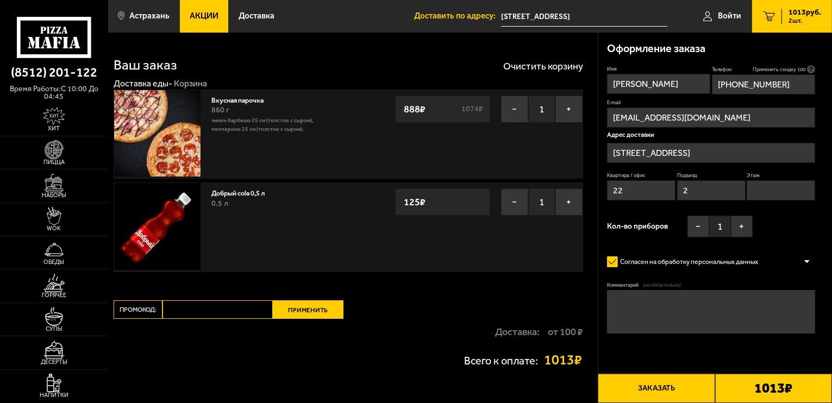
type input "2"
click at [774, 193] on input "Этаж" at bounding box center [780, 190] width 68 height 20
type input "2"
click at [772, 225] on div "Имя [PERSON_NAME] Телефон Применить скидку 99 Вы будете зарегистрированы автома…" at bounding box center [711, 154] width 208 height 178
click at [162, 115] on img at bounding box center [157, 133] width 86 height 86
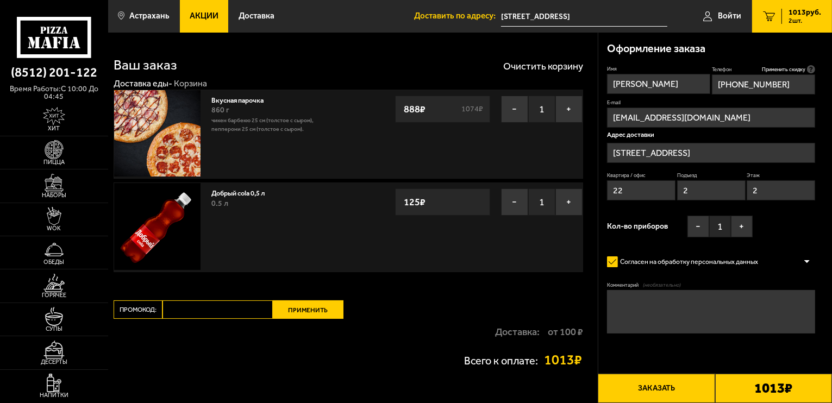
click at [208, 125] on div "Вкусная парочка 860 г Чикен Барбекю 25 см (толстое с сыром), Пепперони 25 см (т…" at bounding box center [277, 134] width 142 height 88
click at [180, 134] on img at bounding box center [157, 133] width 86 height 86
click at [175, 149] on img at bounding box center [157, 133] width 86 height 86
